Goal: Task Accomplishment & Management: Manage account settings

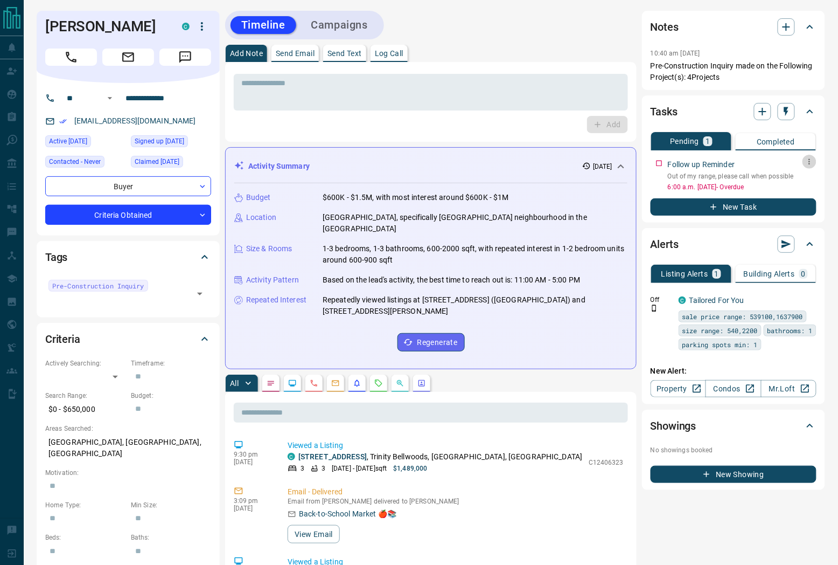
click at [809, 160] on icon "button" at bounding box center [810, 161] width 9 height 9
click at [794, 181] on li "Edit" at bounding box center [793, 182] width 47 height 16
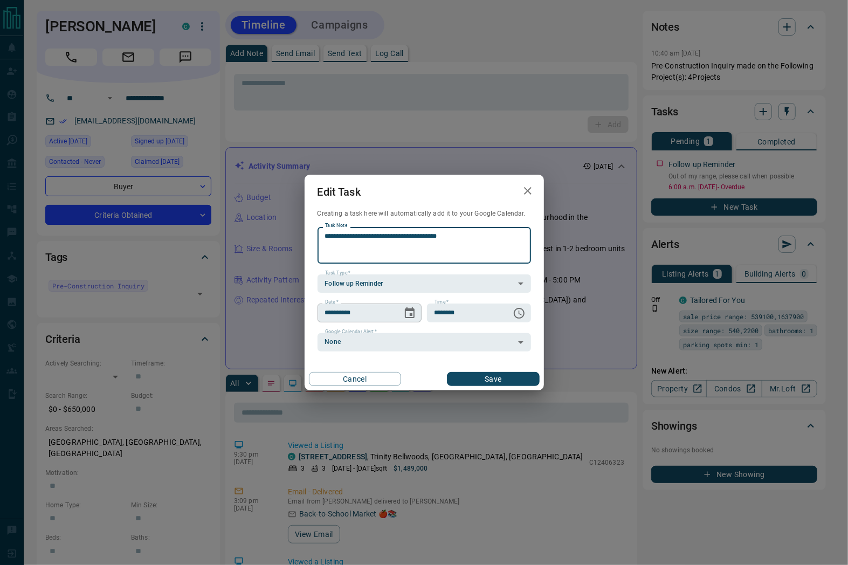
click at [413, 317] on icon "Choose date, selected date is Oct 10, 2025" at bounding box center [409, 313] width 13 height 13
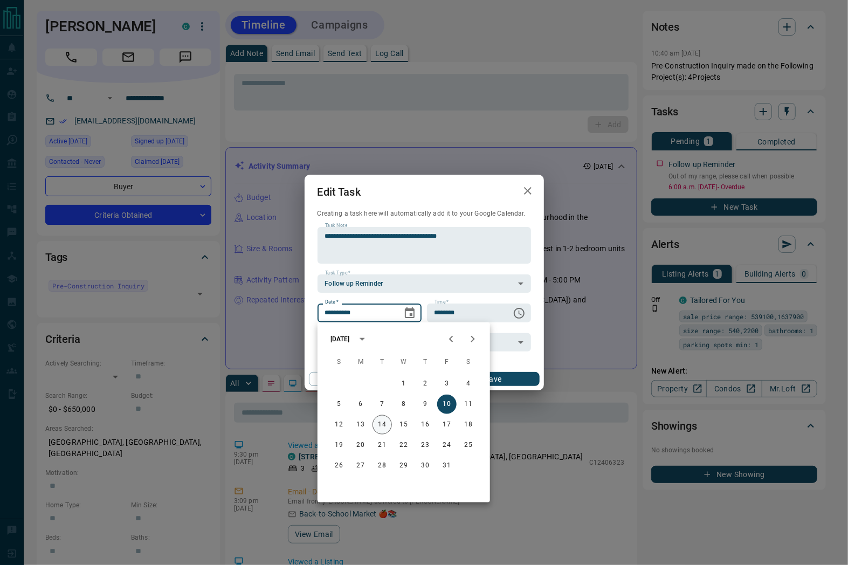
click at [383, 426] on button "14" at bounding box center [381, 424] width 19 height 19
type input "**********"
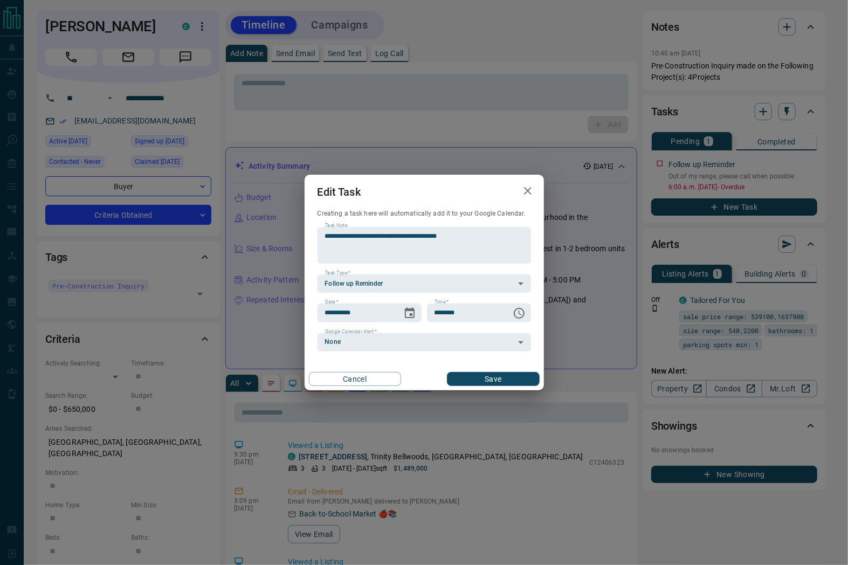
drag, startPoint x: 491, startPoint y: 380, endPoint x: 484, endPoint y: 353, distance: 28.0
click at [492, 380] on button "Save" at bounding box center [493, 379] width 92 height 14
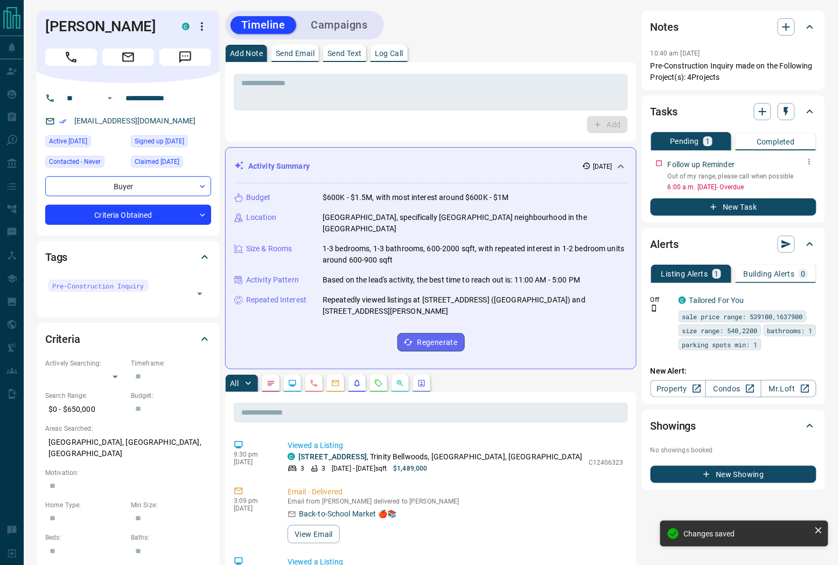
click at [808, 157] on icon "button" at bounding box center [810, 161] width 9 height 9
click at [786, 183] on icon at bounding box center [783, 182] width 8 height 8
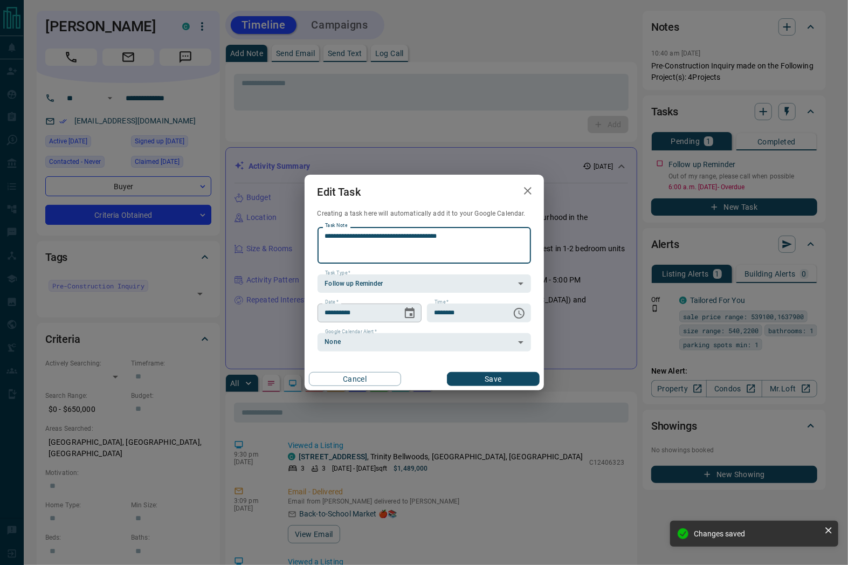
click at [407, 311] on icon "Choose date, selected date is Oct 14, 2025" at bounding box center [409, 313] width 13 height 13
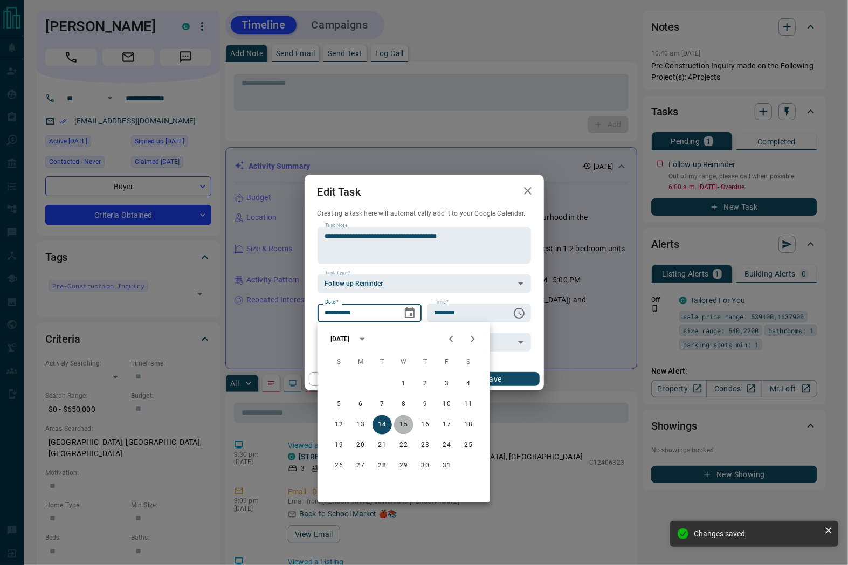
click at [398, 421] on button "15" at bounding box center [403, 424] width 19 height 19
type input "**********"
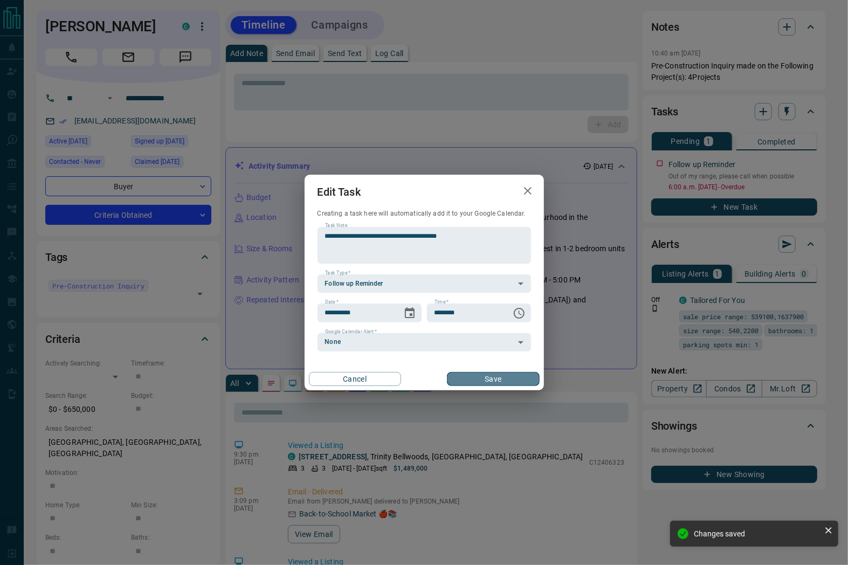
drag, startPoint x: 469, startPoint y: 373, endPoint x: 379, endPoint y: 220, distance: 178.3
click at [468, 373] on button "Save" at bounding box center [493, 379] width 92 height 14
